Goal: Information Seeking & Learning: Learn about a topic

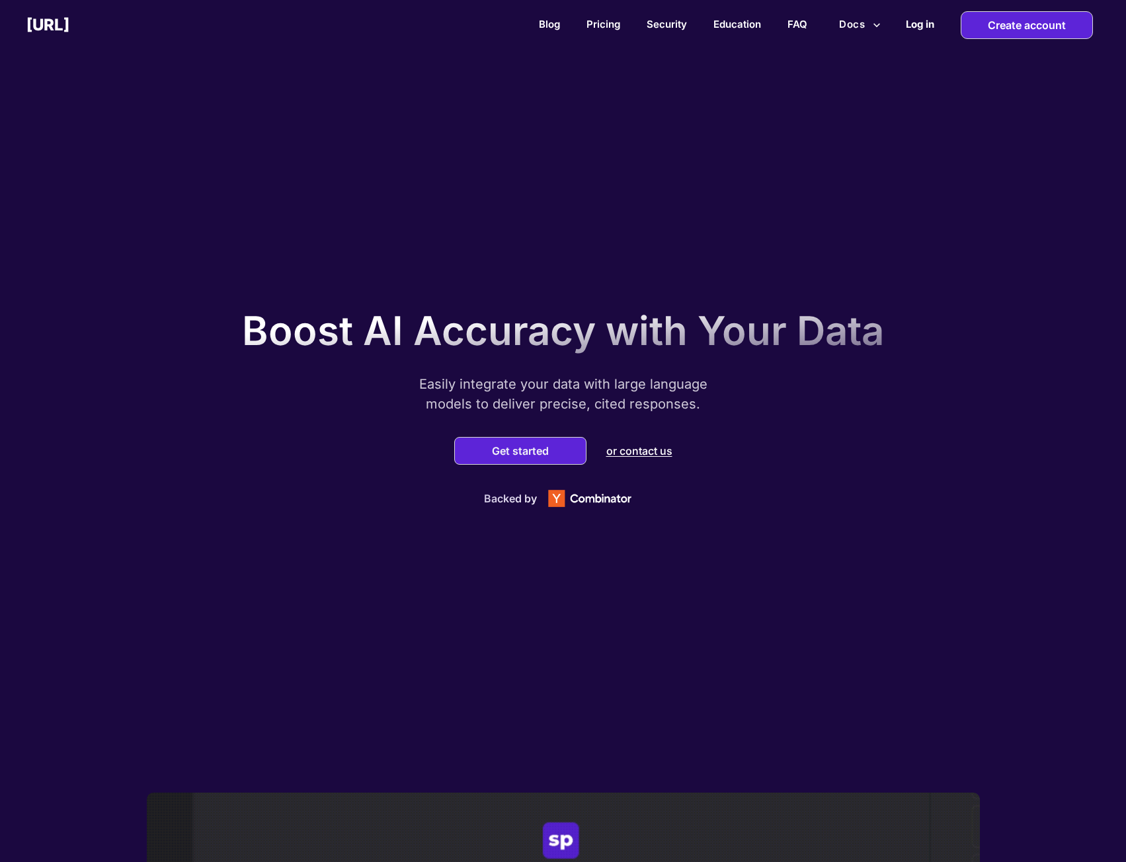
click at [922, 18] on h2 "Log in" at bounding box center [920, 24] width 28 height 13
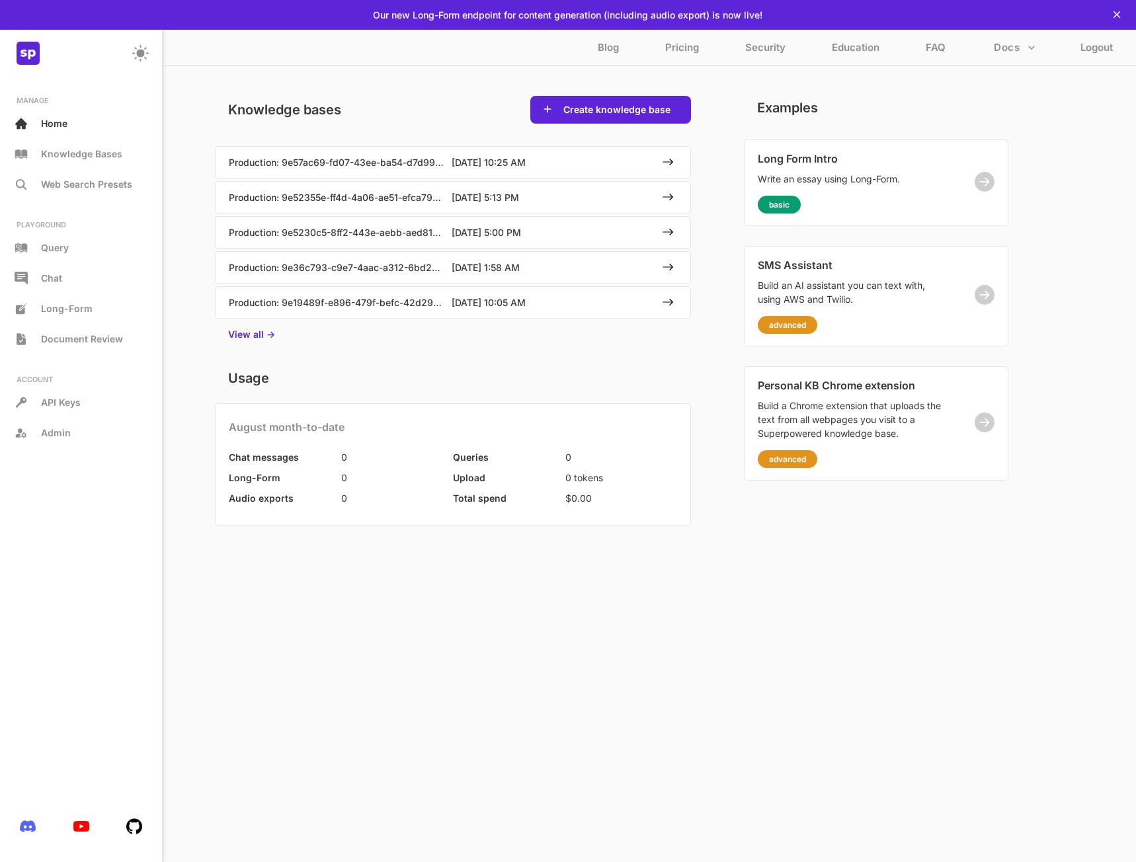
click at [978, 102] on div "Examples Long Form Intro Write an essay using Long-Form. basic SMS Assistant Bu…" at bounding box center [876, 288] width 264 height 385
click at [1010, 51] on button "Docs" at bounding box center [1014, 47] width 52 height 25
click at [422, 60] on div at bounding box center [568, 431] width 1136 height 862
drag, startPoint x: 459, startPoint y: 16, endPoint x: 645, endPoint y: 23, distance: 185.3
click at [645, 23] on div "Our new Long-Form endpoint for content generation (including audio export) is n…" at bounding box center [568, 15] width 924 height 30
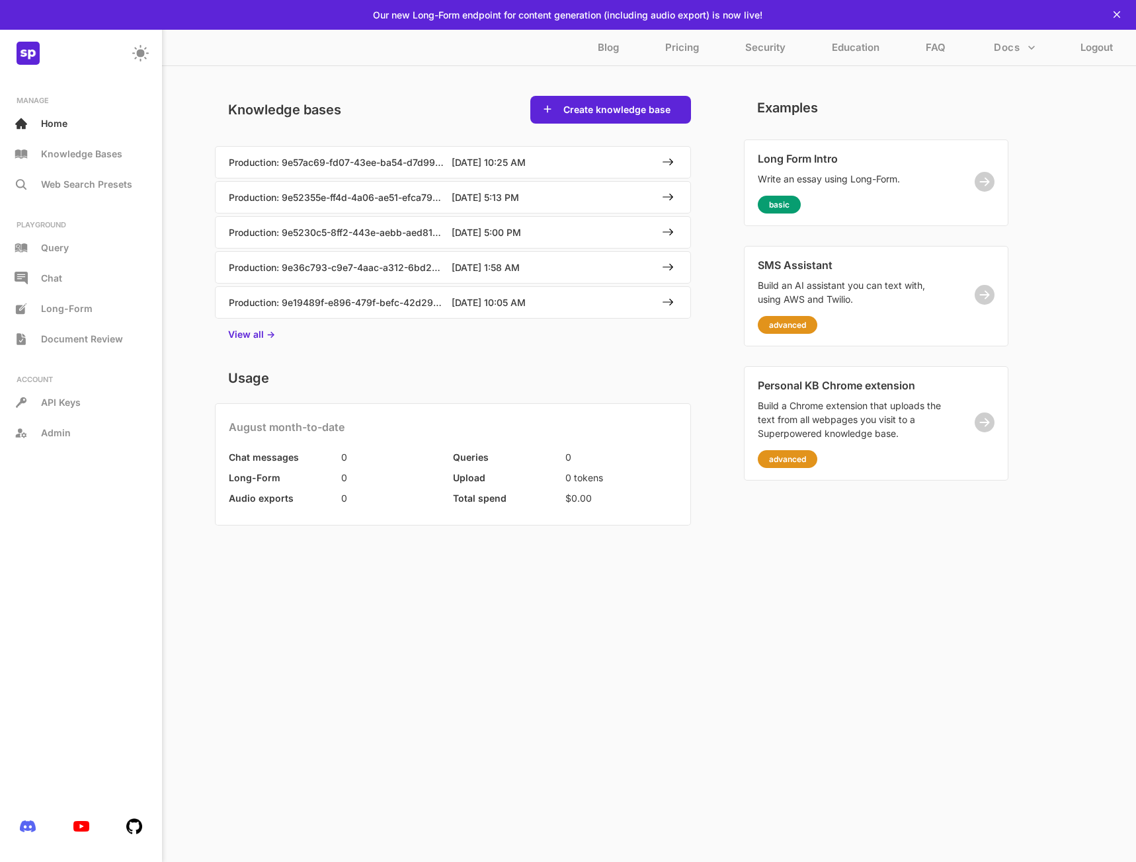
click at [653, 14] on p "Our new Long-Form endpoint for content generation (including audio export) is n…" at bounding box center [567, 14] width 389 height 11
